Goal: Task Accomplishment & Management: Use online tool/utility

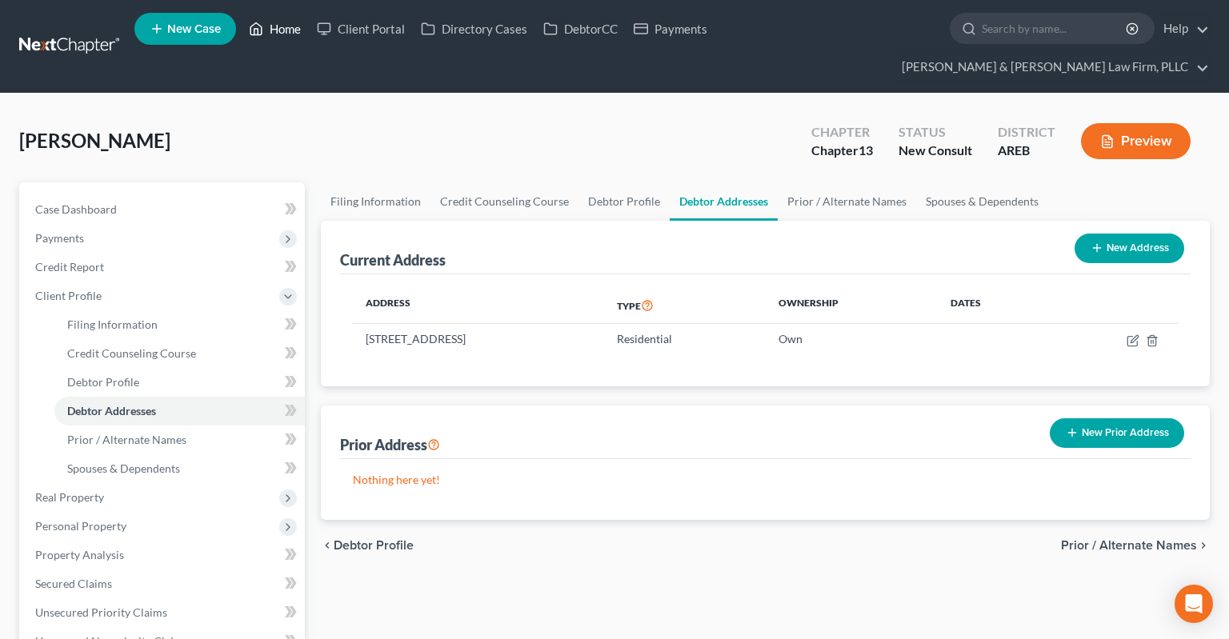
drag, startPoint x: 290, startPoint y: 30, endPoint x: 281, endPoint y: 38, distance: 11.9
click at [288, 30] on link "Home" at bounding box center [275, 28] width 68 height 29
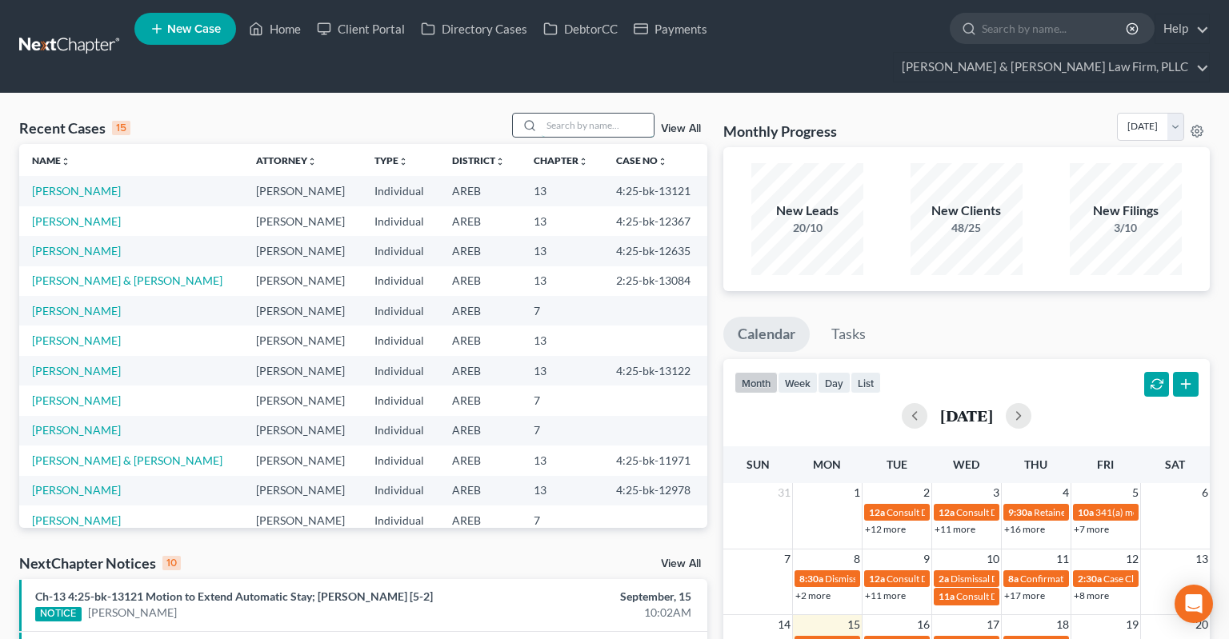
click at [562, 114] on input "search" at bounding box center [598, 125] width 112 height 23
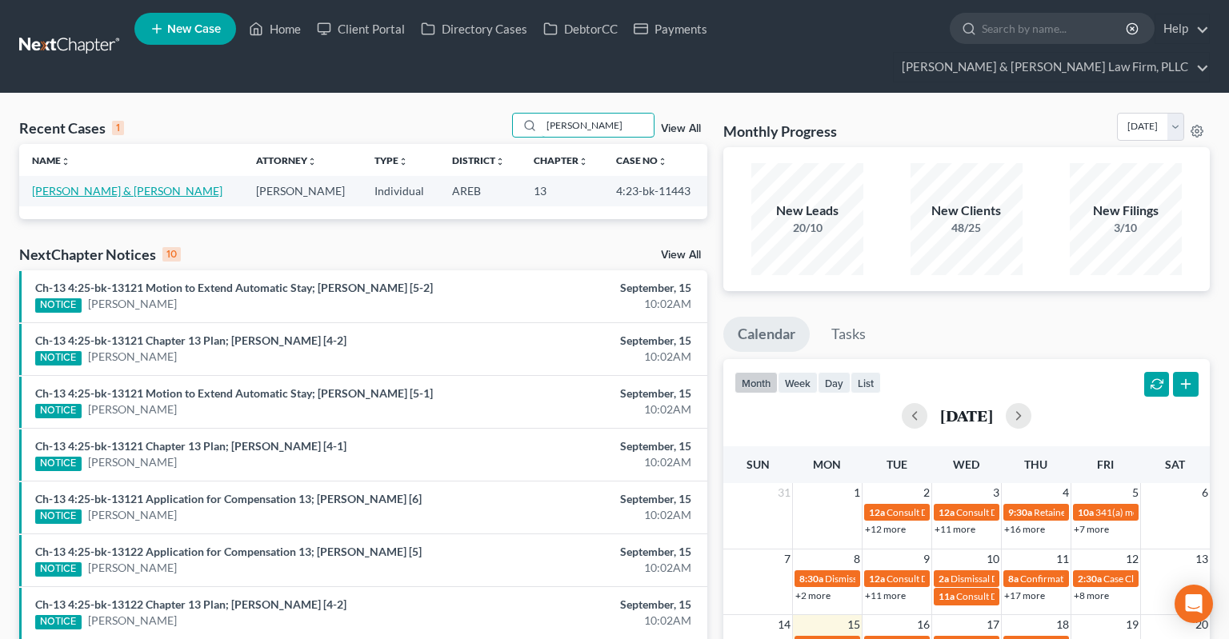
type input "[PERSON_NAME]"
click at [92, 184] on link "[PERSON_NAME] & [PERSON_NAME]" at bounding box center [127, 191] width 190 height 14
select select "6"
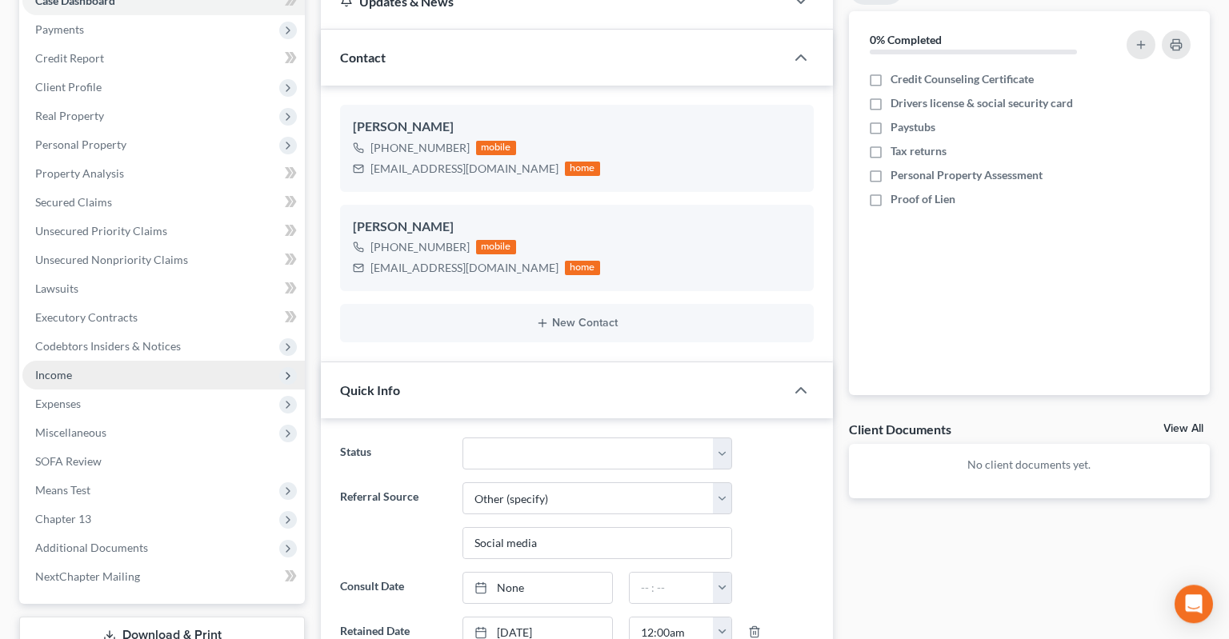
scroll to position [253, 0]
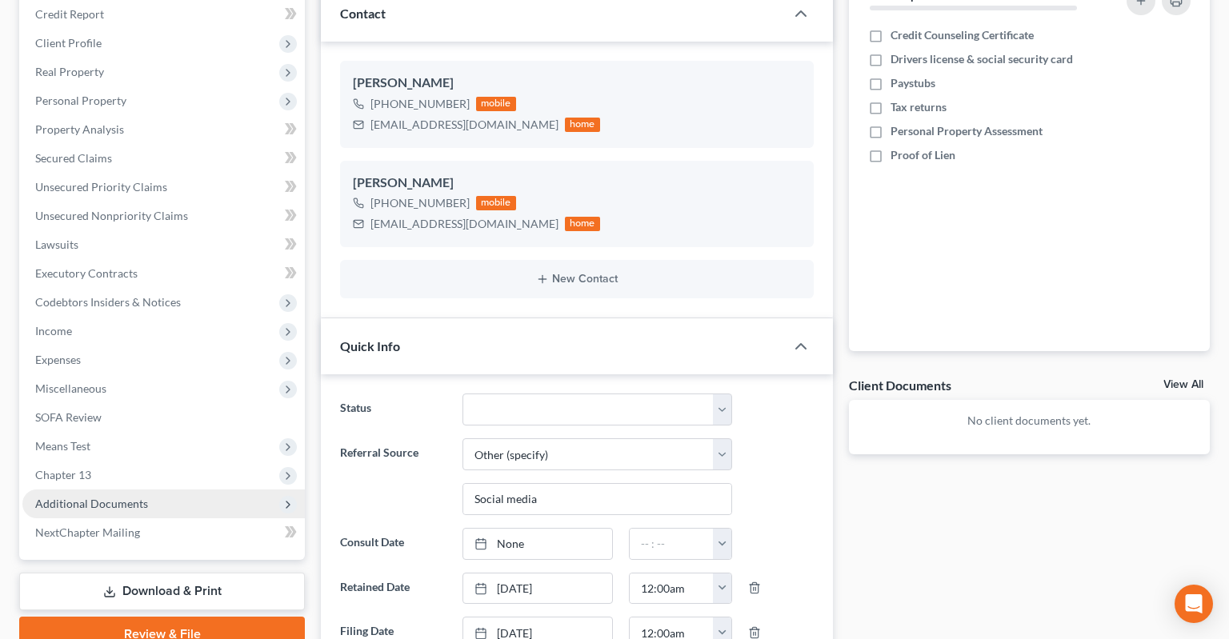
click at [165, 490] on span "Additional Documents" at bounding box center [163, 504] width 282 height 29
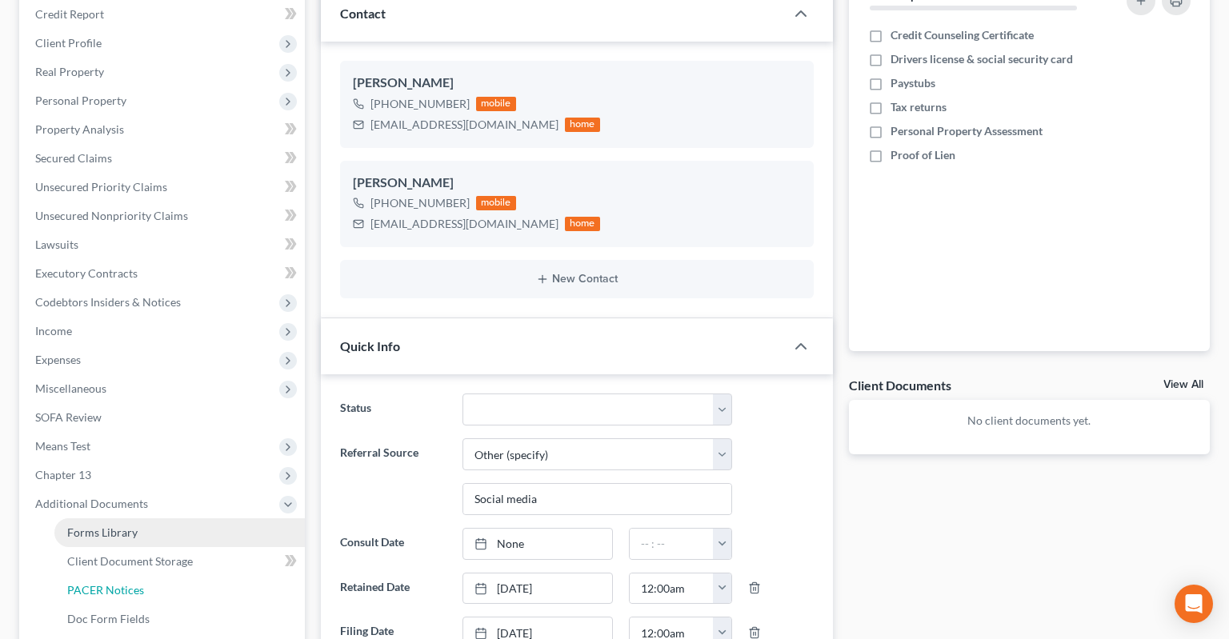
click at [186, 576] on link "PACER Notices" at bounding box center [179, 590] width 250 height 29
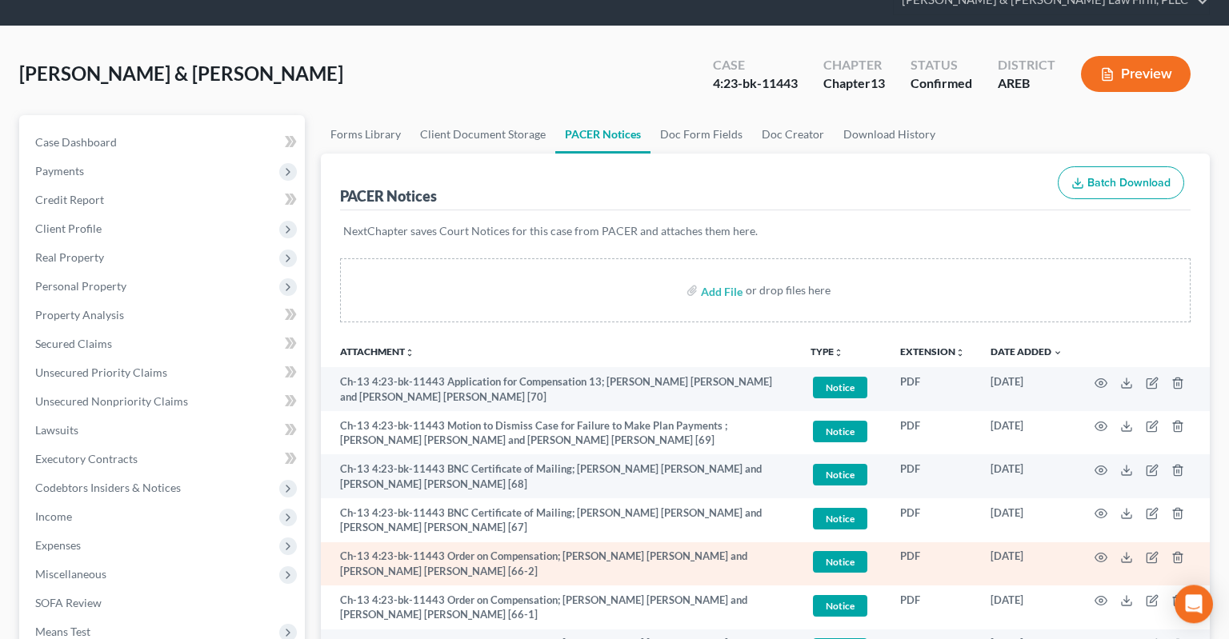
scroll to position [253, 0]
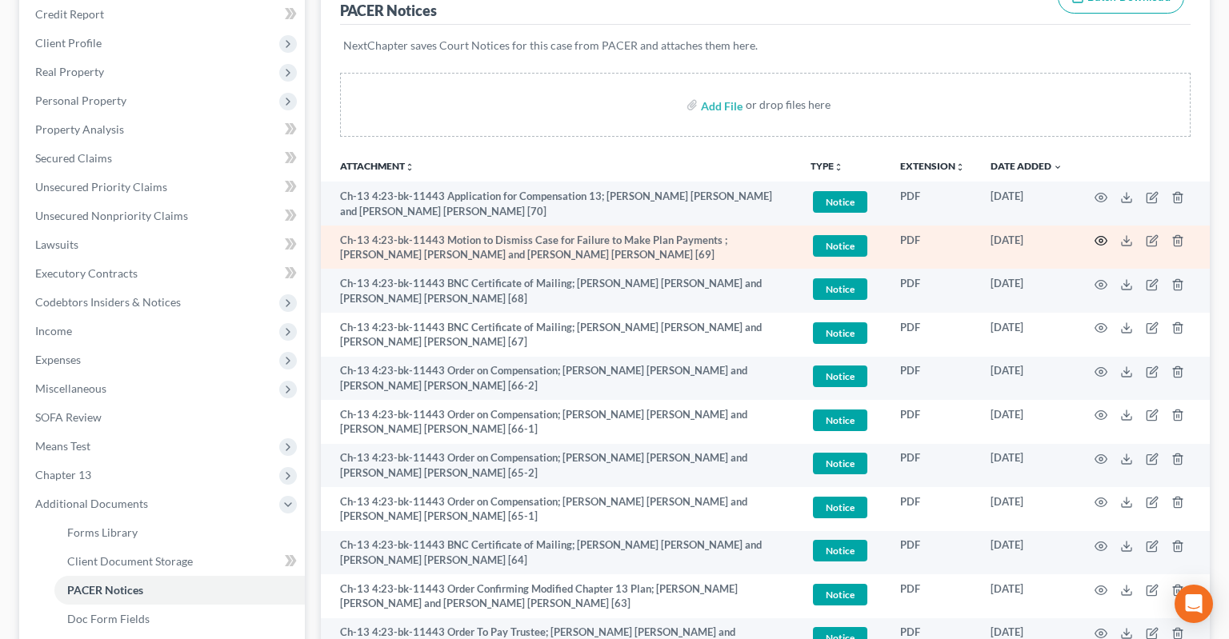
click at [1105, 234] on icon "button" at bounding box center [1101, 240] width 13 height 13
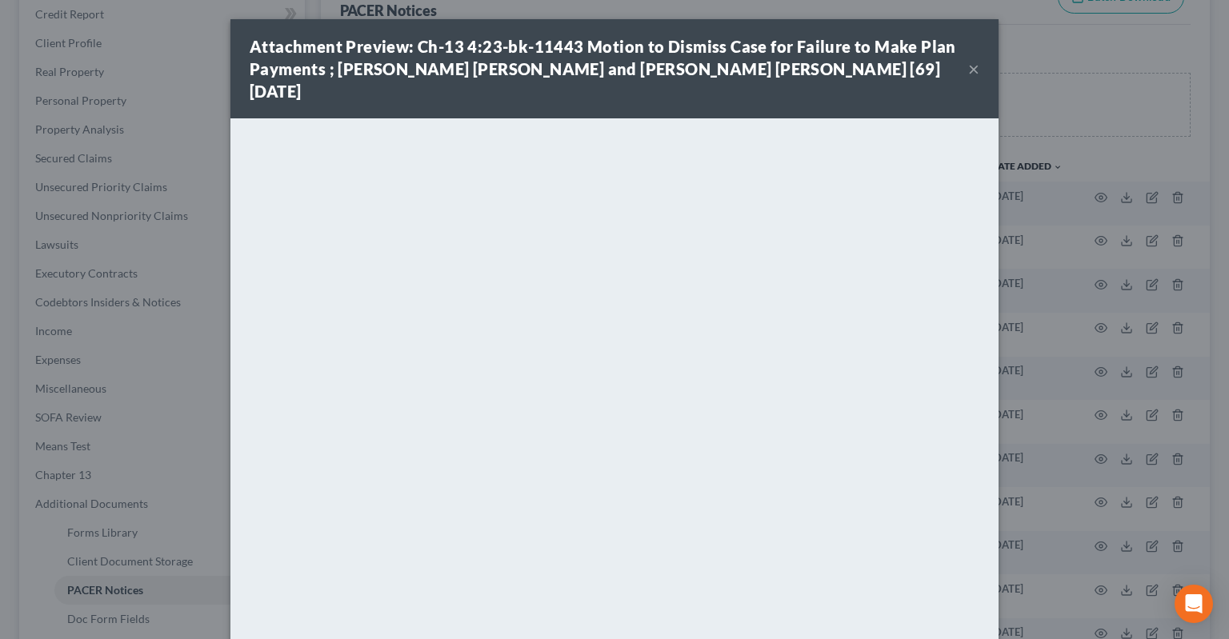
click at [971, 66] on button "×" at bounding box center [973, 68] width 11 height 19
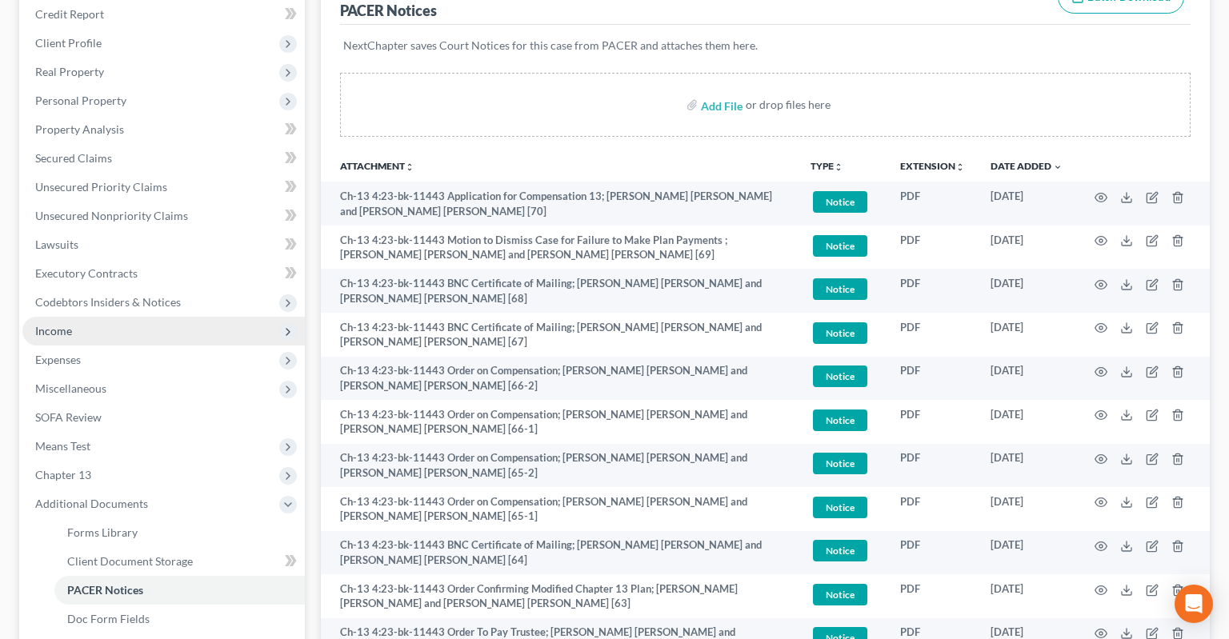
click at [100, 317] on span "Income" at bounding box center [163, 331] width 282 height 29
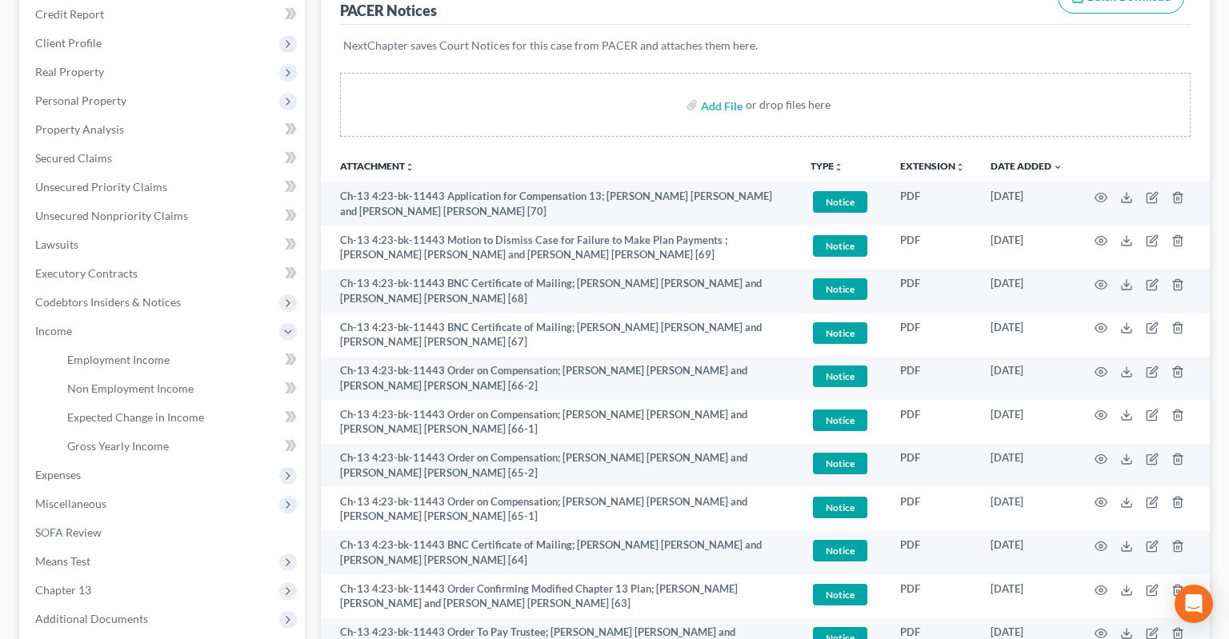
click at [601, 150] on th "Attachment unfold_more expand_more expand_less" at bounding box center [559, 166] width 477 height 32
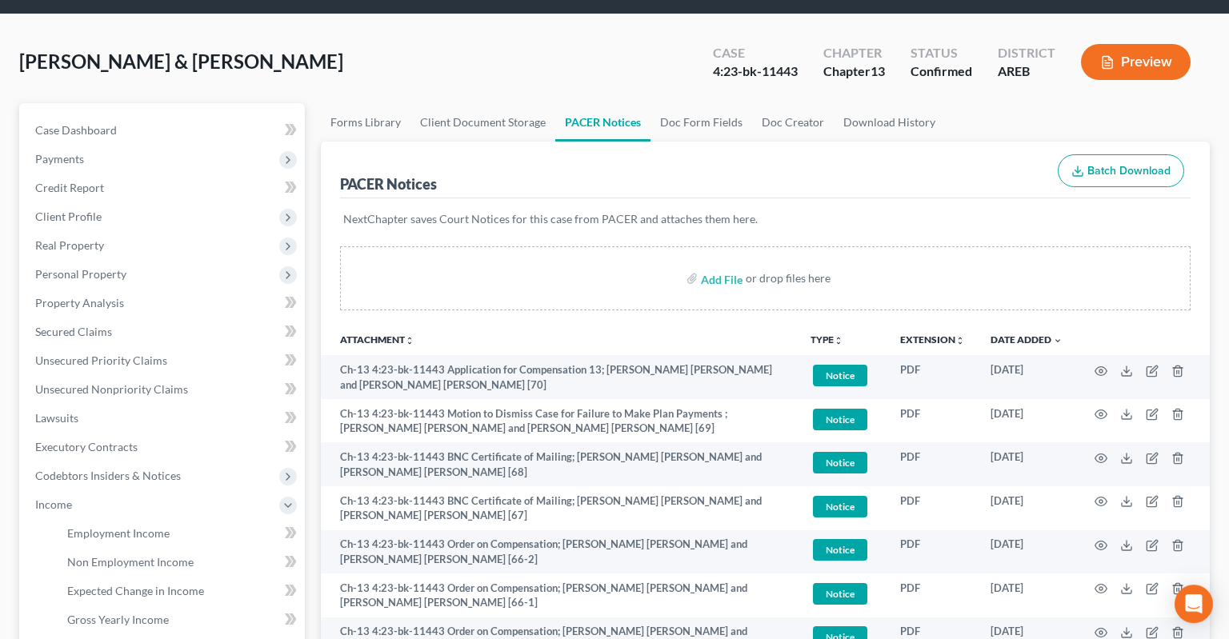
scroll to position [169, 0]
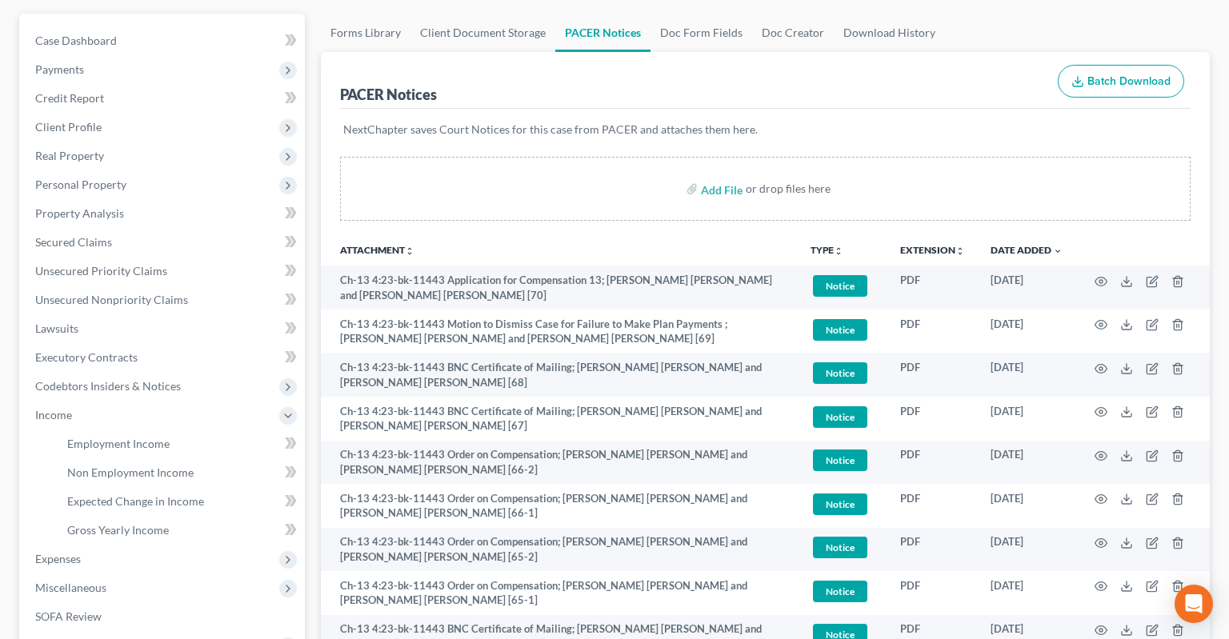
click at [623, 234] on th "Attachment unfold_more expand_more expand_less" at bounding box center [559, 250] width 477 height 32
click at [128, 437] on span "Employment Income" at bounding box center [118, 444] width 102 height 14
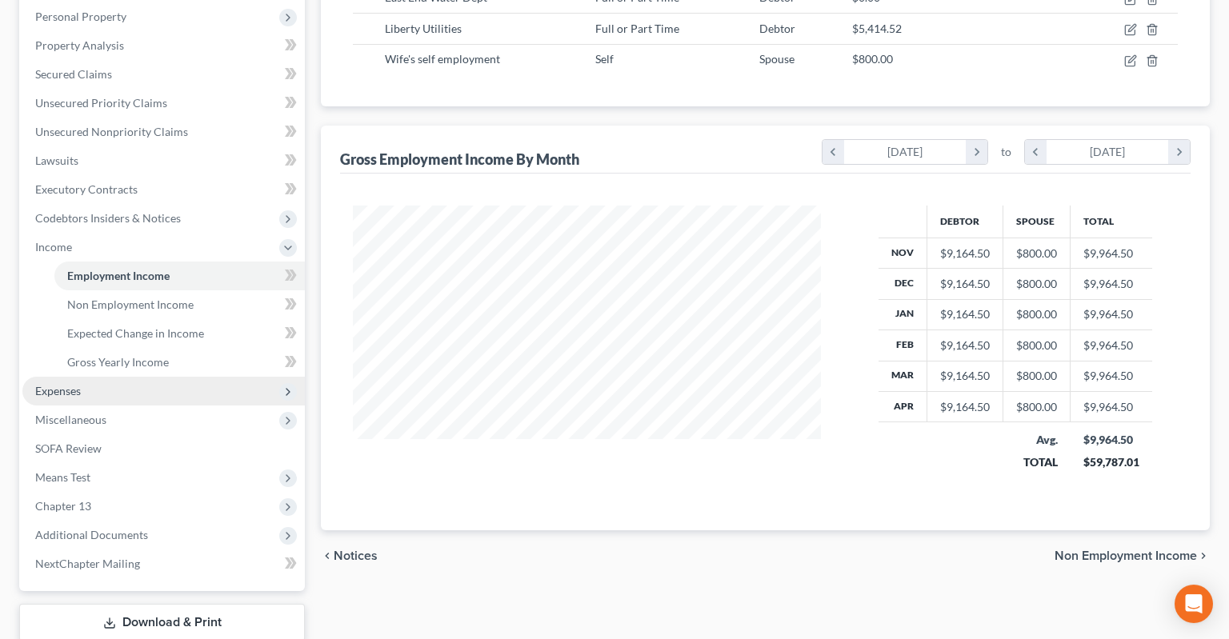
scroll to position [338, 0]
click at [120, 376] on span "Expenses" at bounding box center [163, 390] width 282 height 29
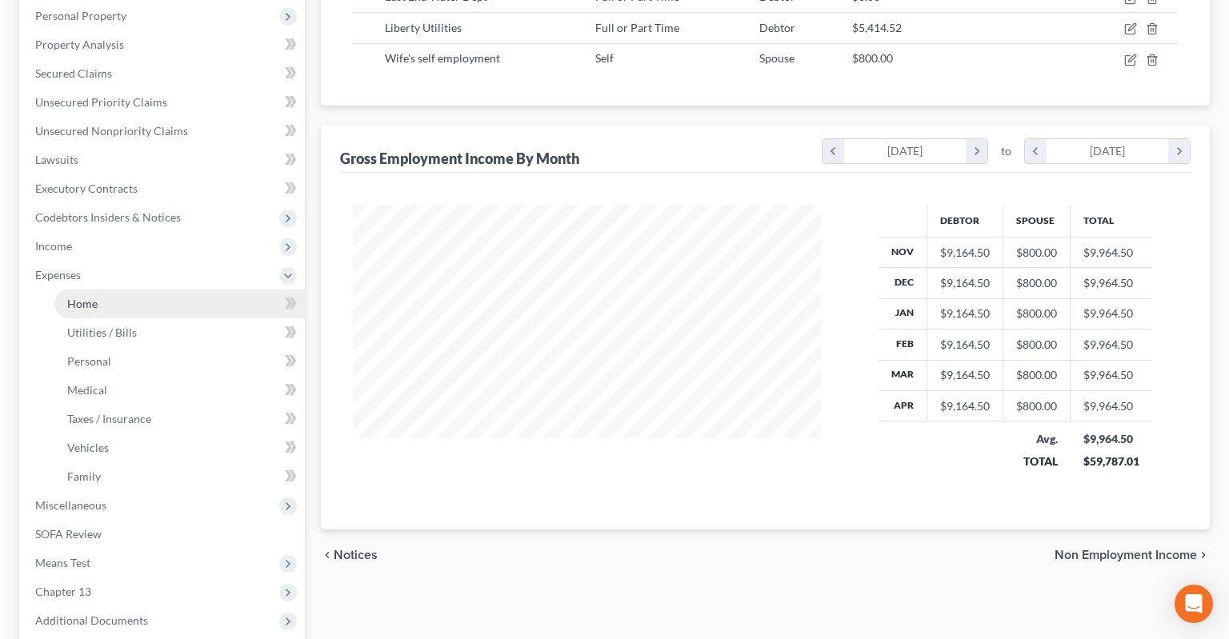
click at [137, 290] on link "Home" at bounding box center [179, 304] width 250 height 29
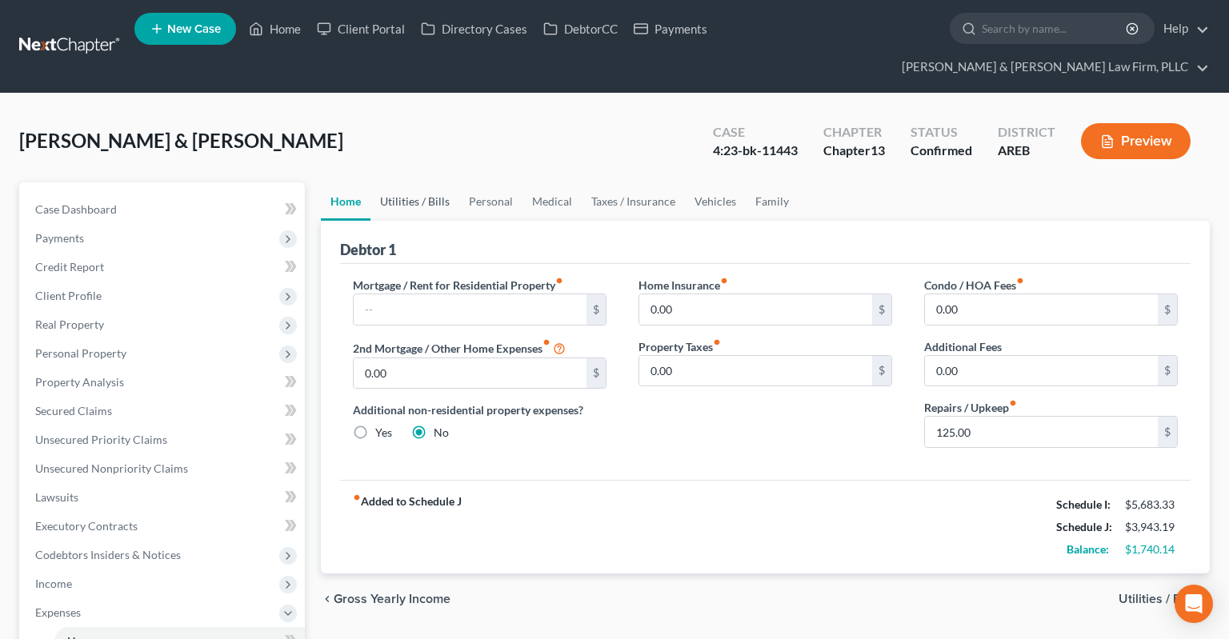
click at [419, 182] on link "Utilities / Bills" at bounding box center [414, 201] width 89 height 38
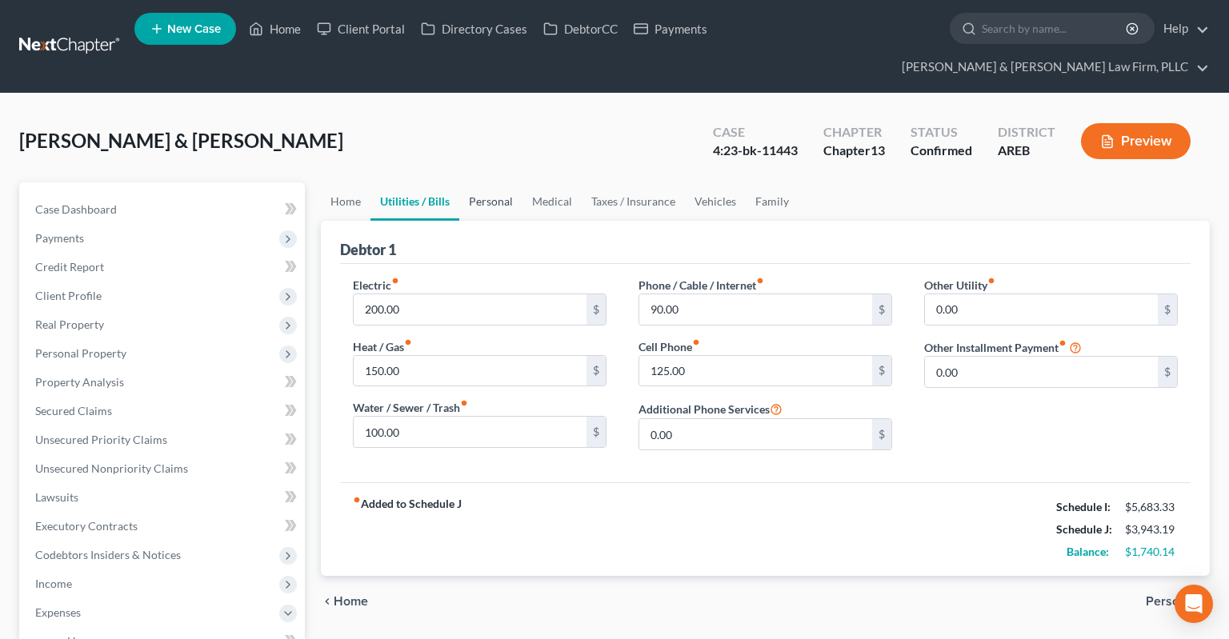
click at [486, 182] on link "Personal" at bounding box center [490, 201] width 63 height 38
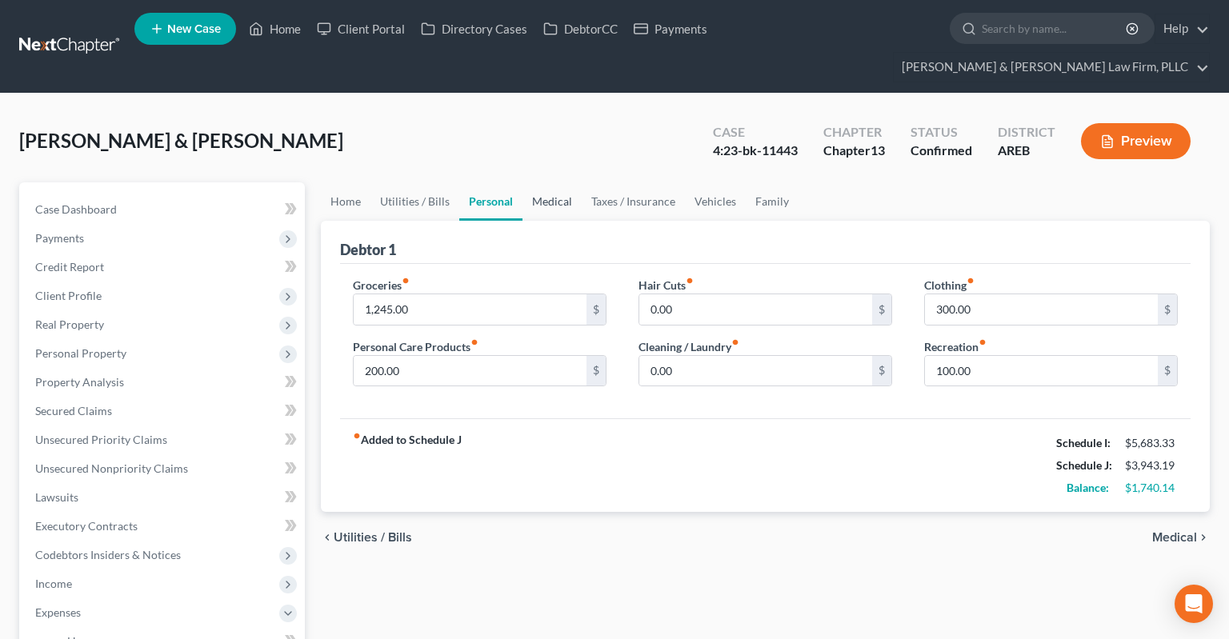
click at [551, 185] on link "Medical" at bounding box center [552, 201] width 59 height 38
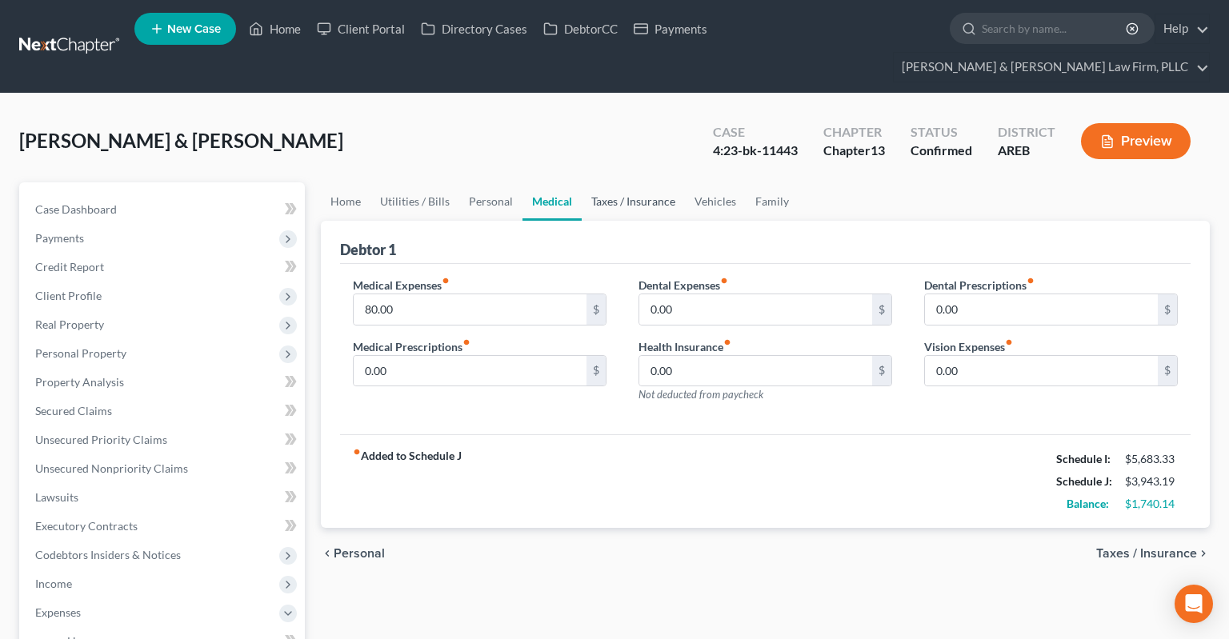
click at [625, 182] on link "Taxes / Insurance" at bounding box center [633, 201] width 103 height 38
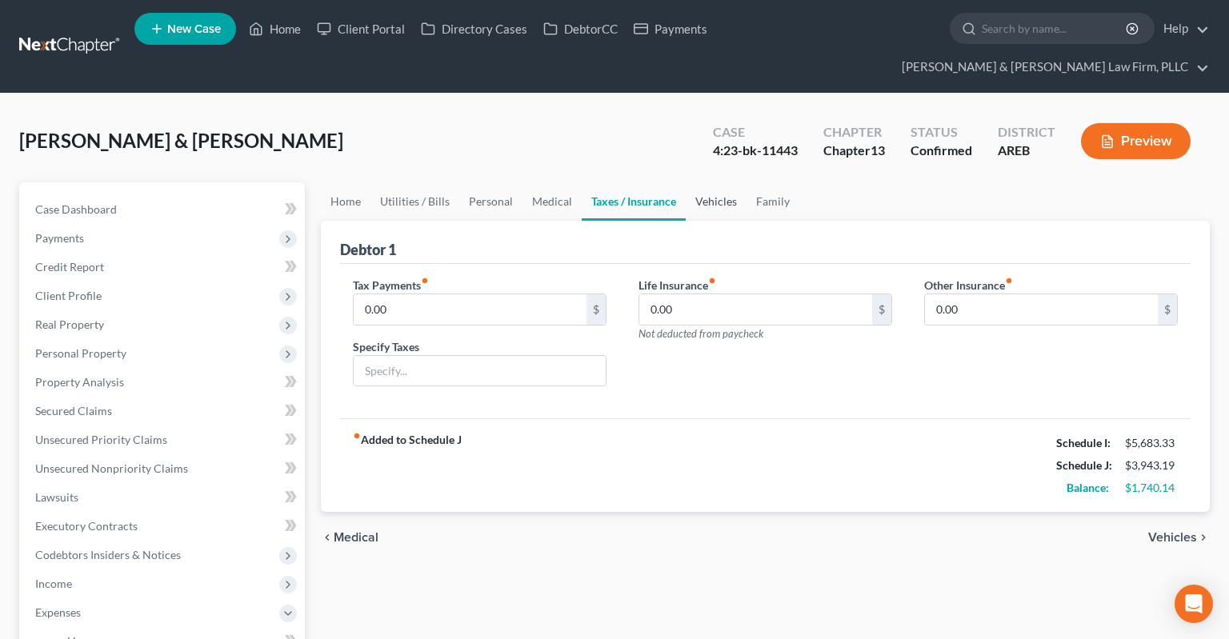
click at [707, 182] on link "Vehicles" at bounding box center [716, 201] width 61 height 38
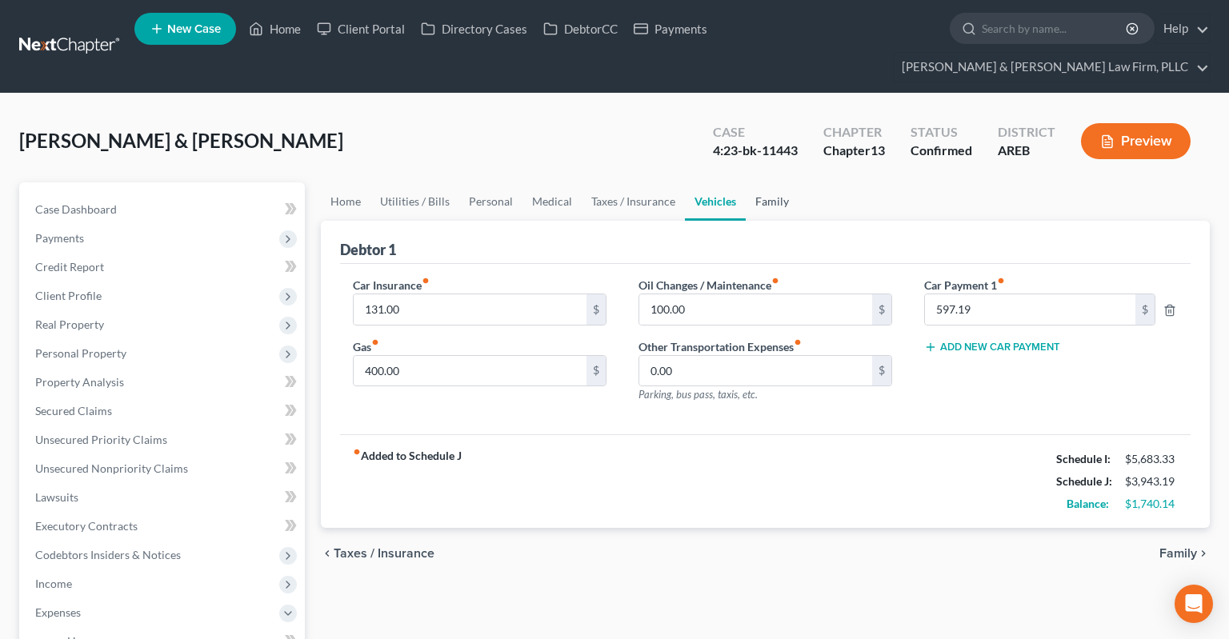
click at [771, 182] on link "Family" at bounding box center [772, 201] width 53 height 38
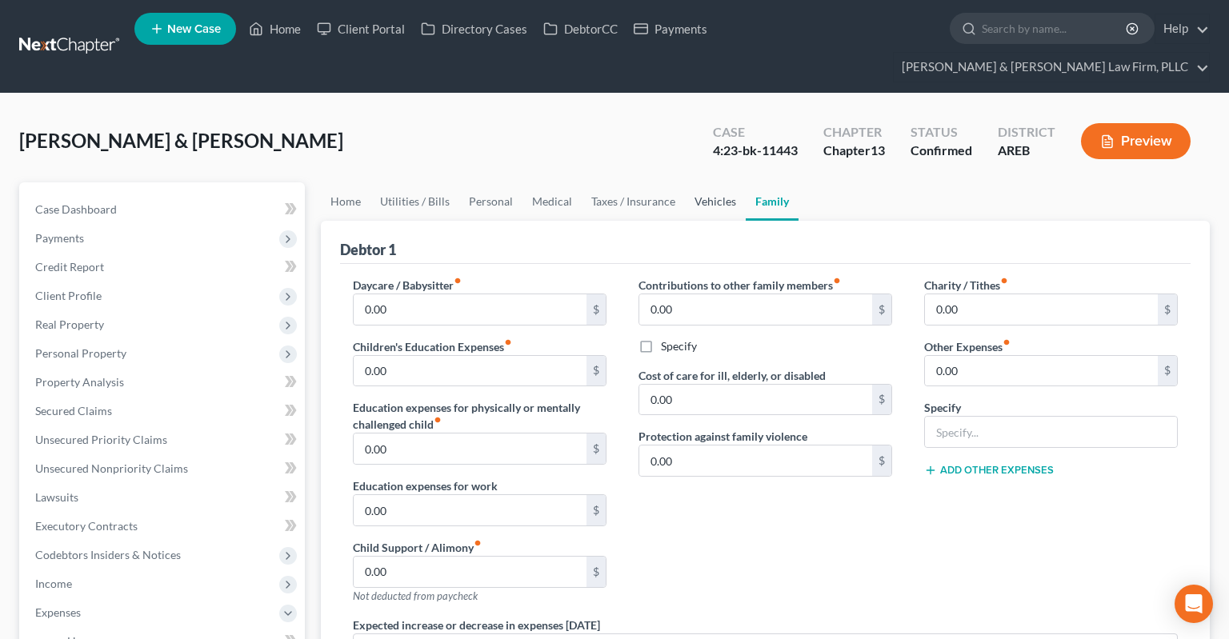
click at [715, 182] on link "Vehicles" at bounding box center [715, 201] width 61 height 38
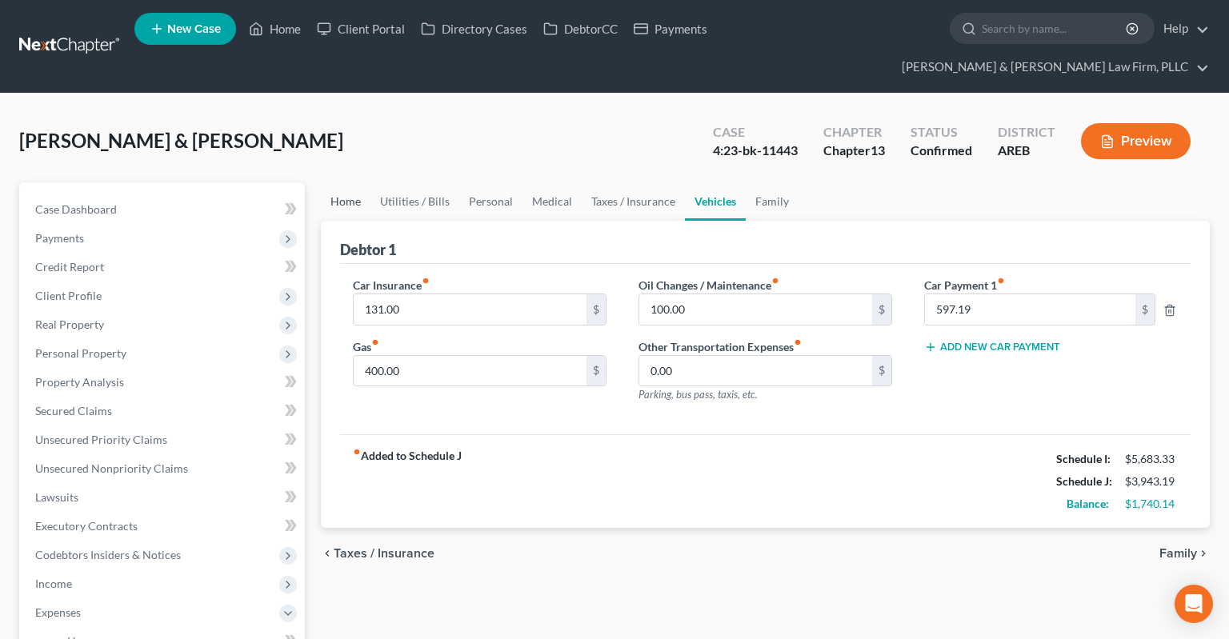
click at [350, 182] on link "Home" at bounding box center [346, 201] width 50 height 38
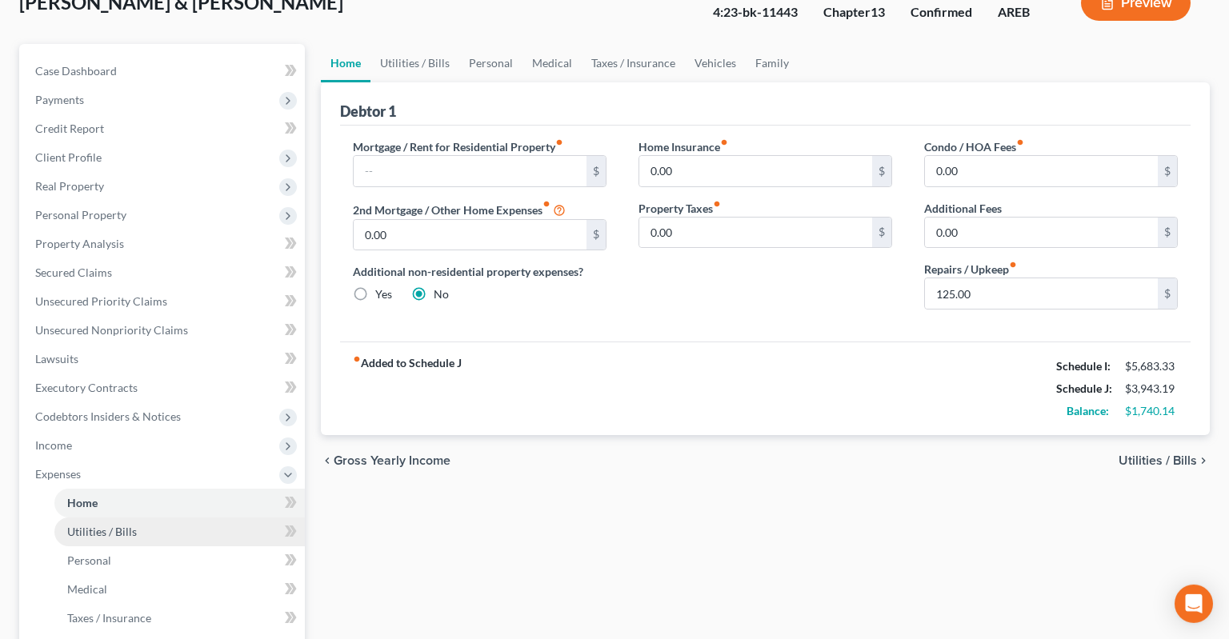
scroll to position [253, 0]
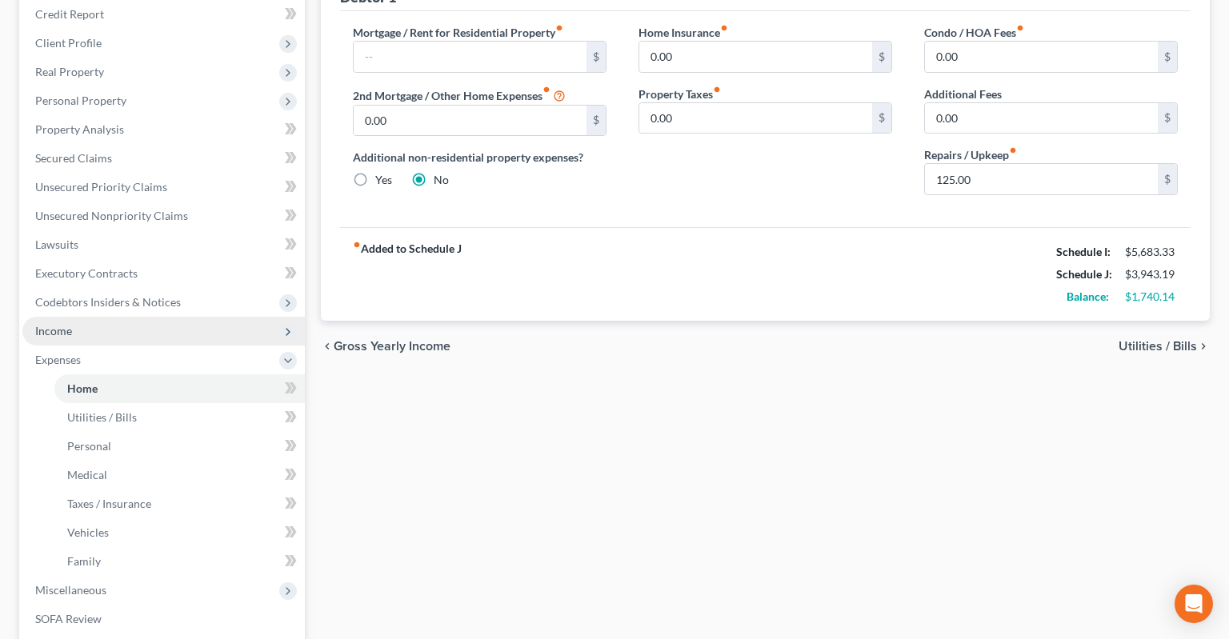
click at [98, 317] on span "Income" at bounding box center [163, 331] width 282 height 29
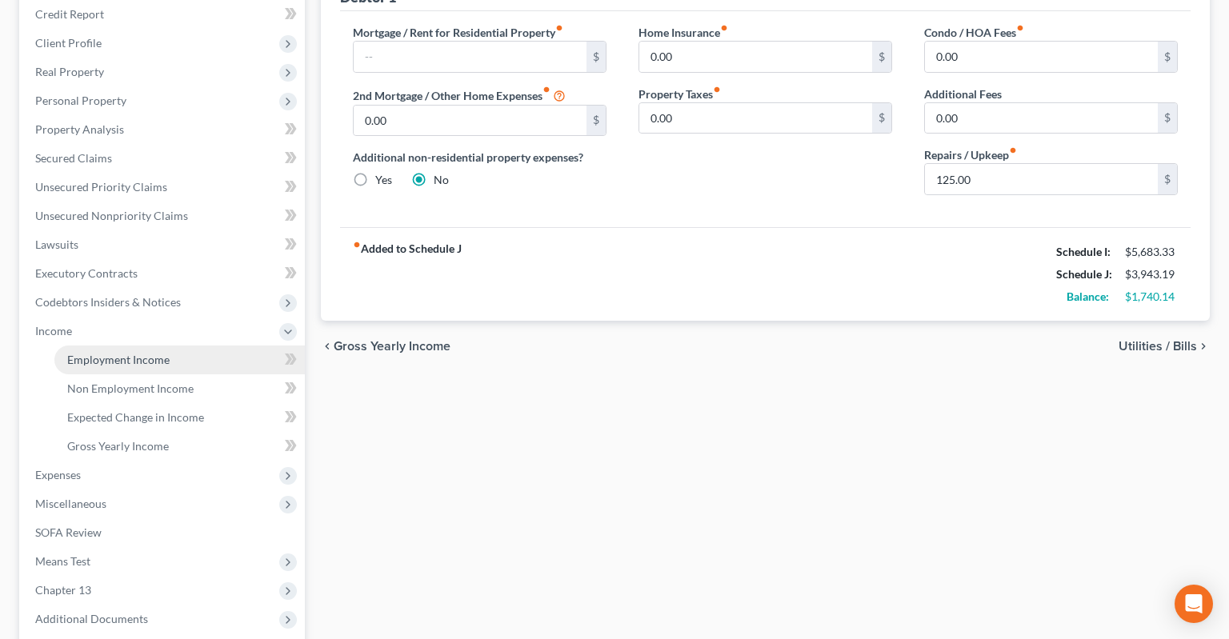
click at [119, 353] on span "Employment Income" at bounding box center [118, 360] width 102 height 14
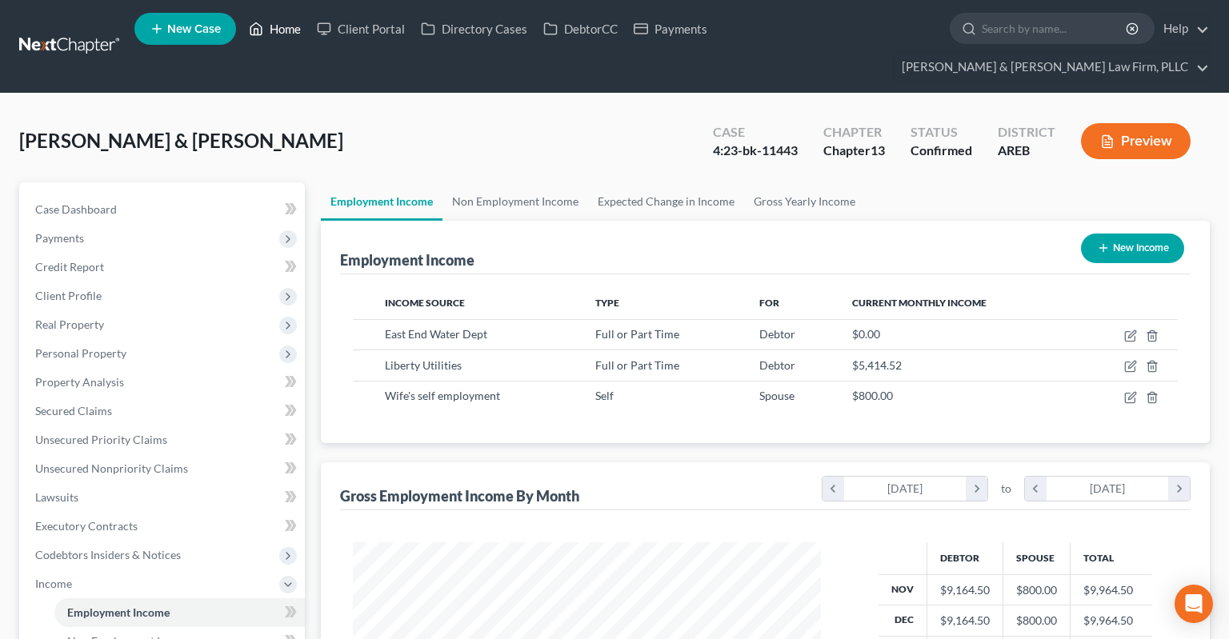
click at [278, 23] on link "Home" at bounding box center [275, 28] width 68 height 29
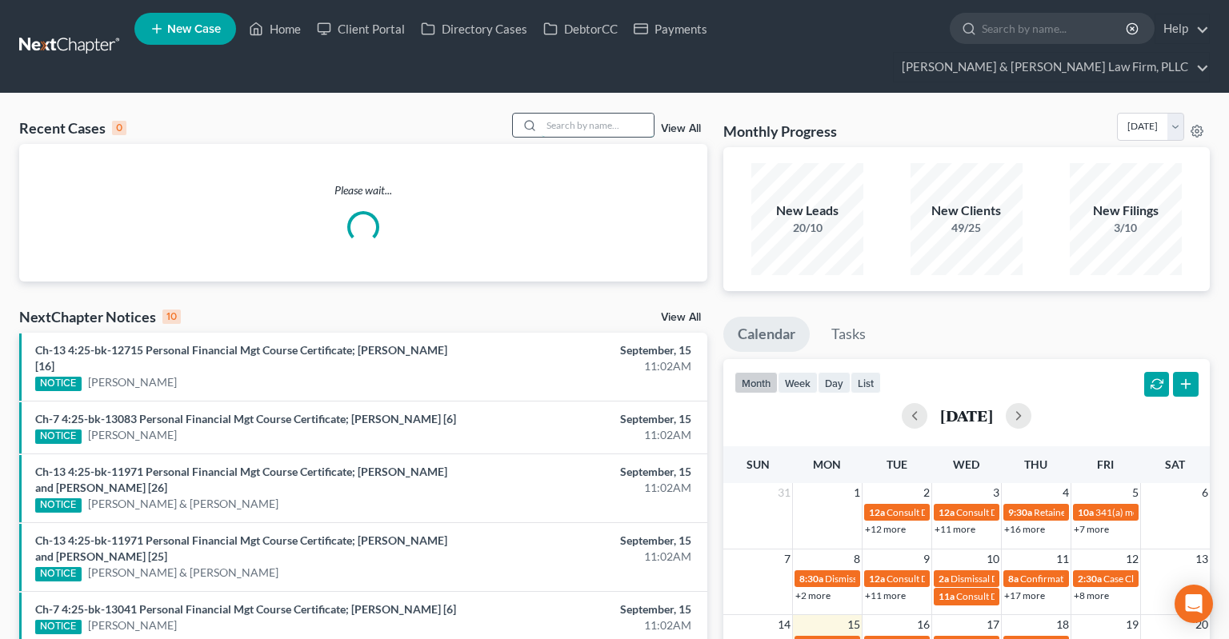
click at [543, 114] on input "search" at bounding box center [598, 125] width 112 height 23
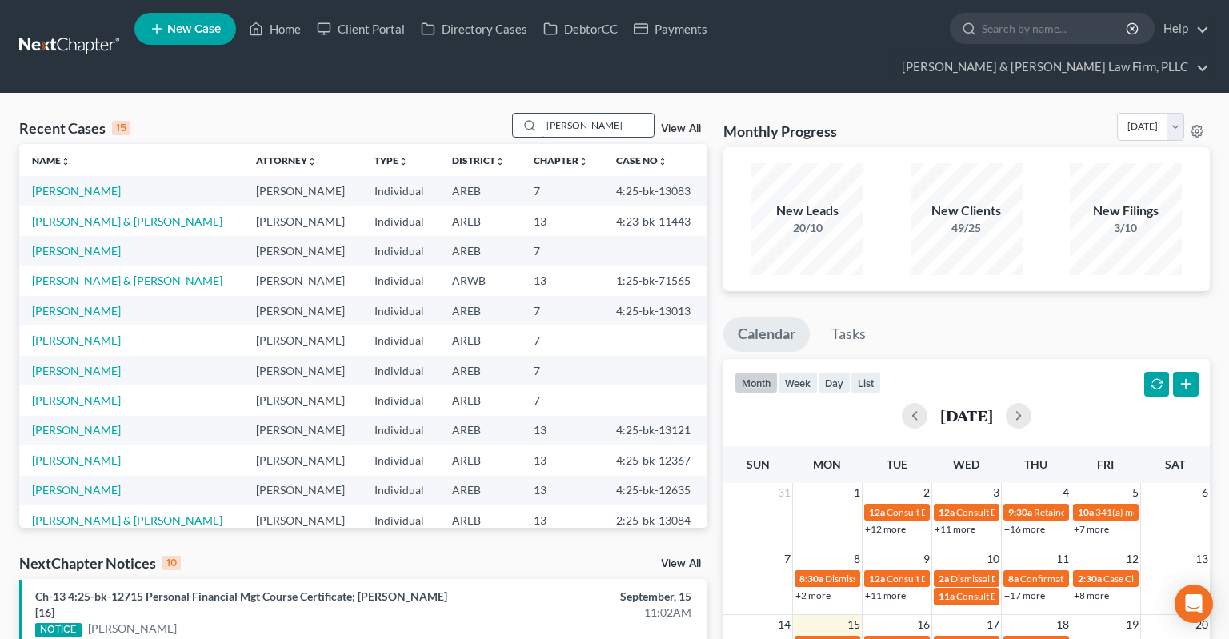
type input "[PERSON_NAME]"
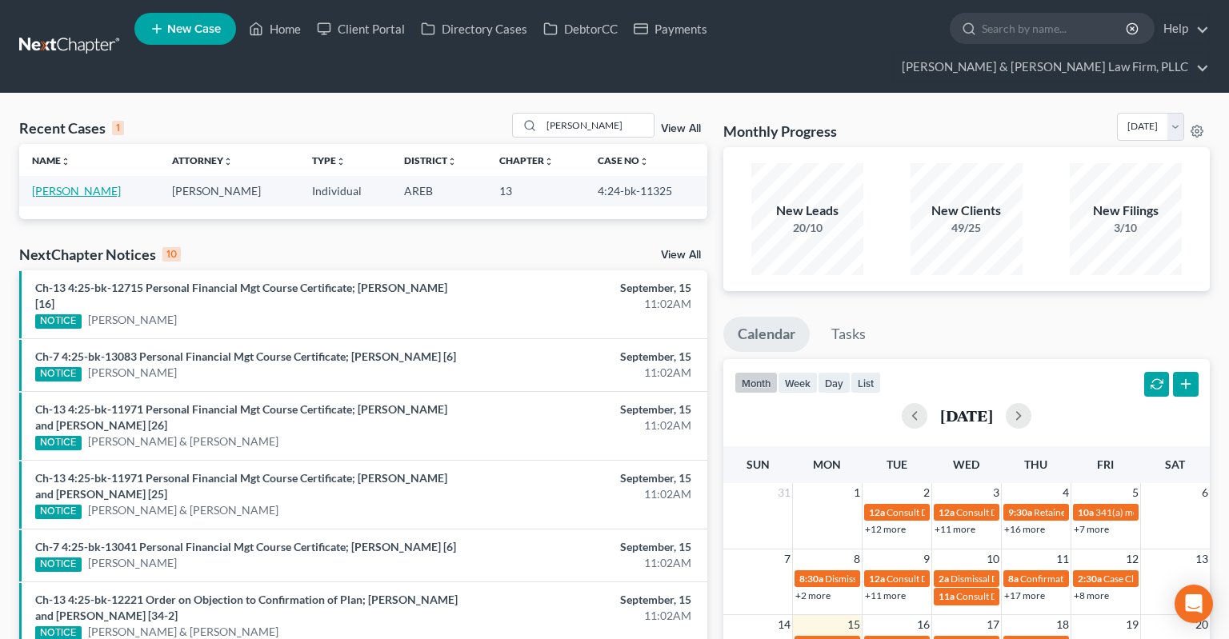
click at [82, 184] on link "[PERSON_NAME]" at bounding box center [76, 191] width 89 height 14
select select "2"
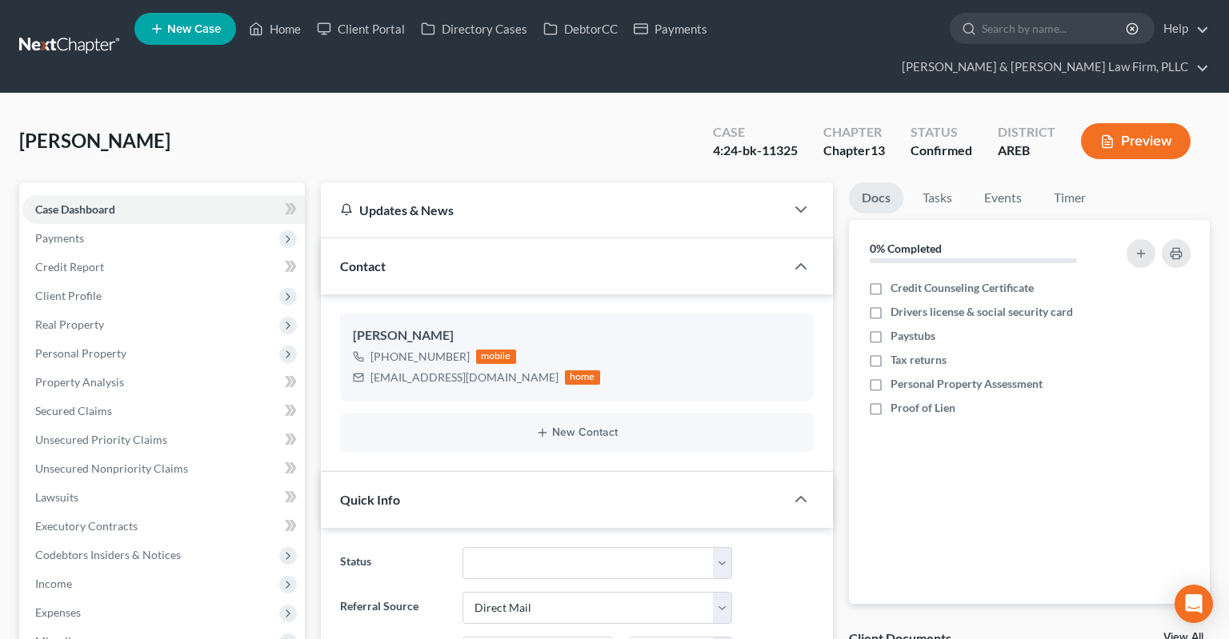
scroll to position [423, 0]
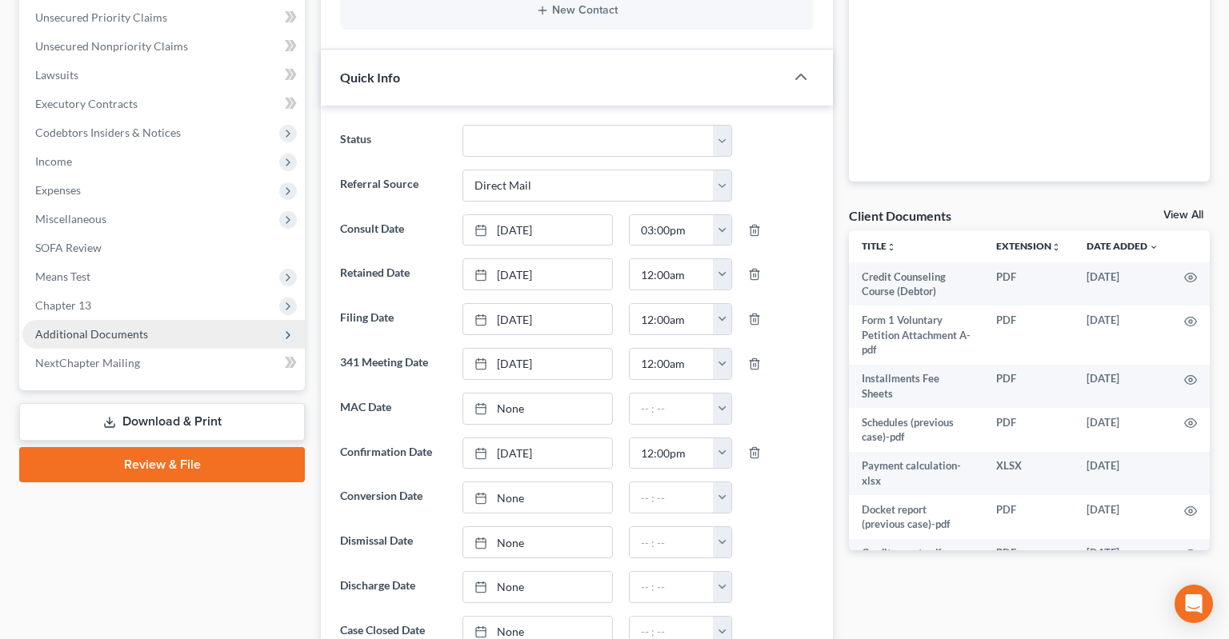
click at [178, 320] on span "Additional Documents" at bounding box center [163, 334] width 282 height 29
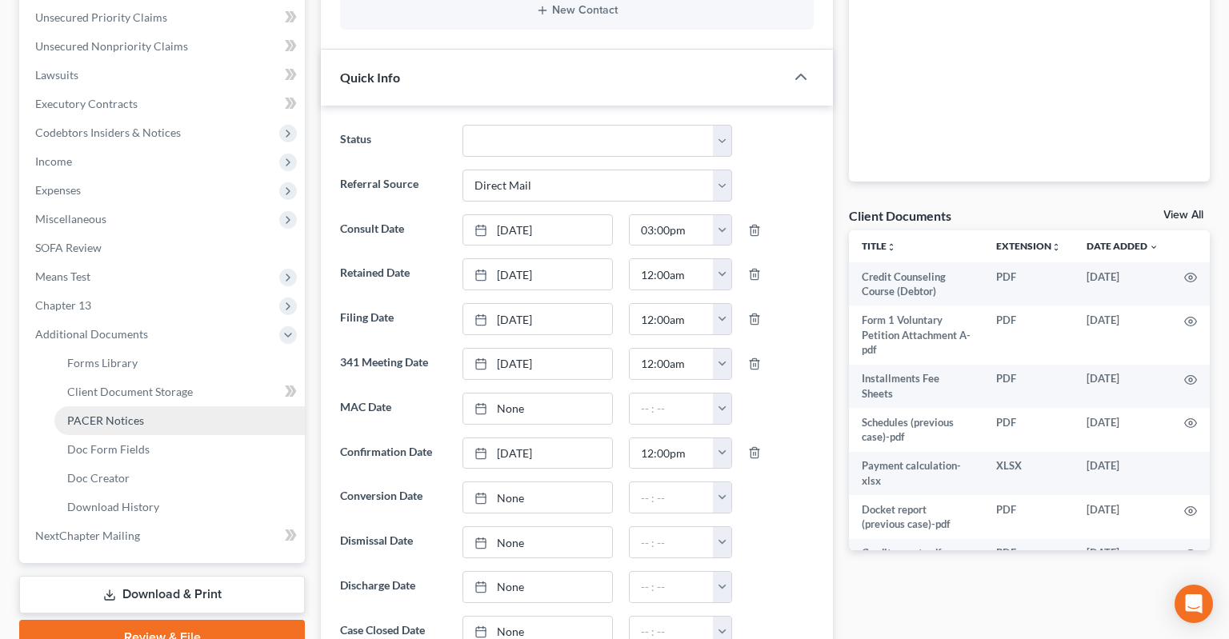
click at [227, 407] on link "PACER Notices" at bounding box center [179, 421] width 250 height 29
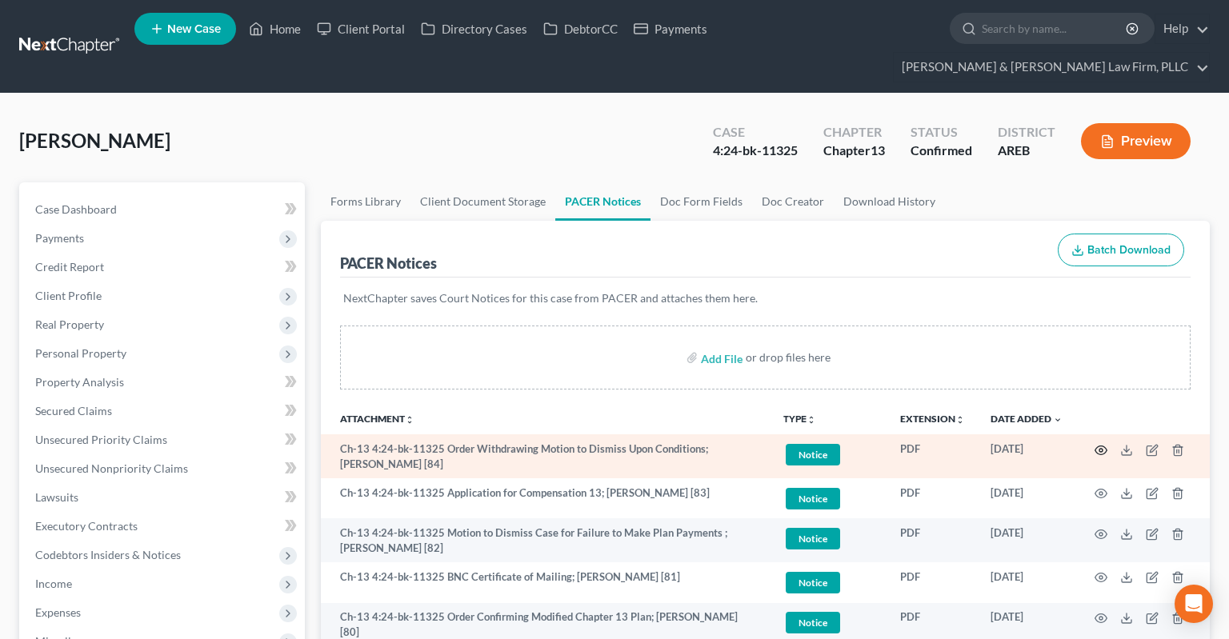
click at [1099, 444] on icon "button" at bounding box center [1101, 450] width 13 height 13
